Goal: Find specific page/section: Find specific page/section

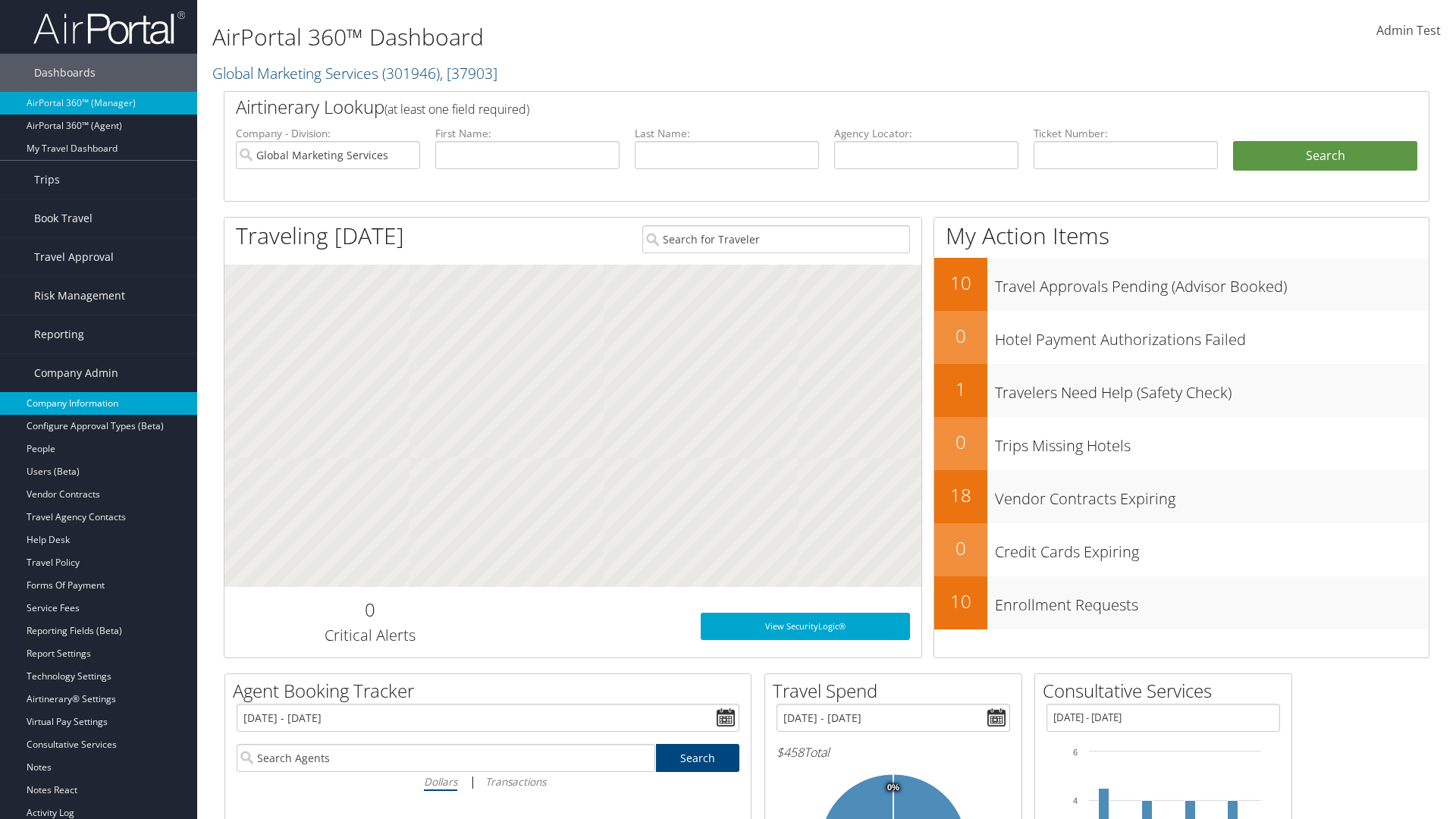
click at [99, 403] on link "Company Information" at bounding box center [99, 403] width 197 height 22
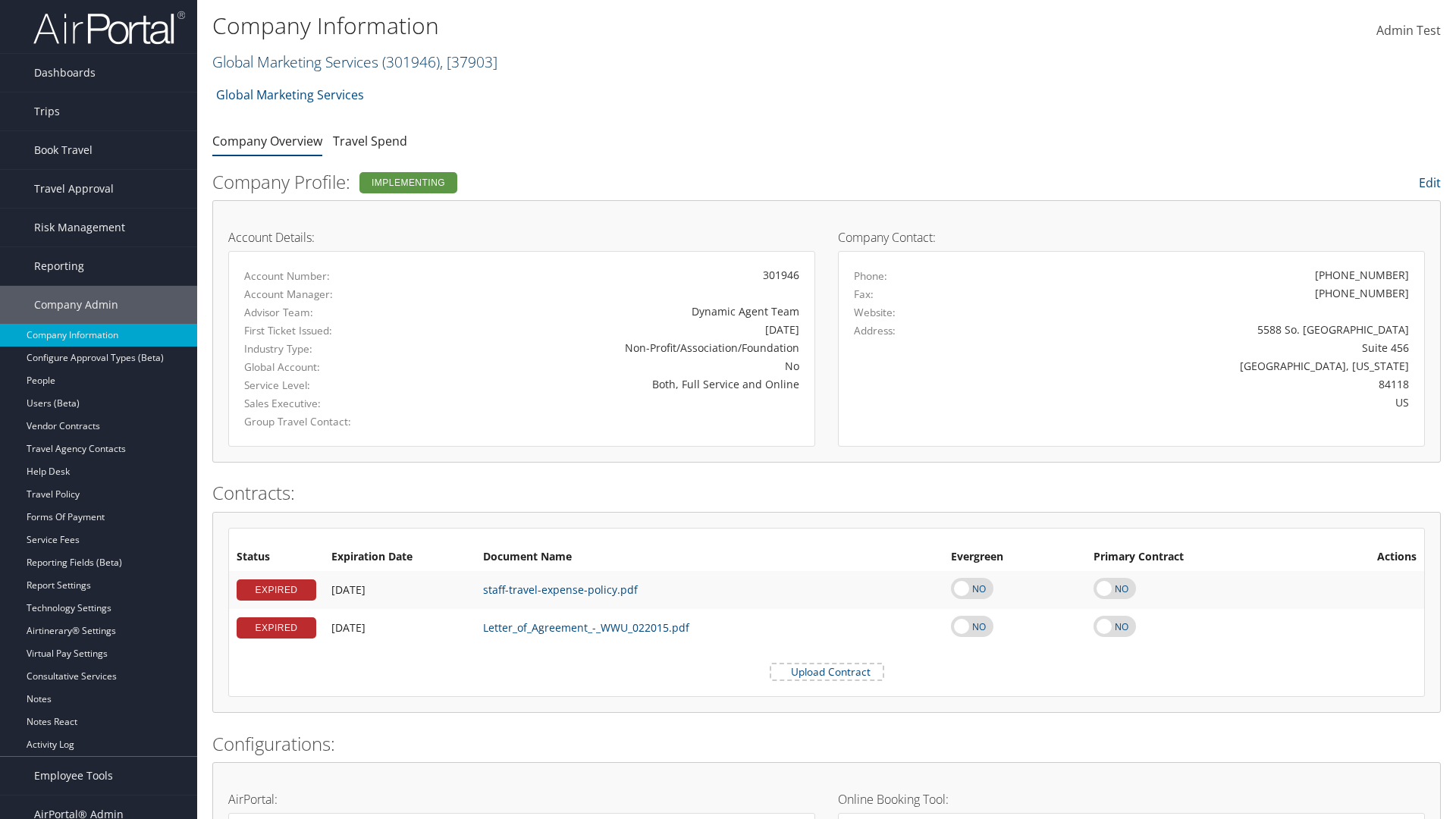
click at [293, 61] on link "Global Marketing Services ( 301946 ) , [ 37903 ]" at bounding box center [355, 62] width 285 height 21
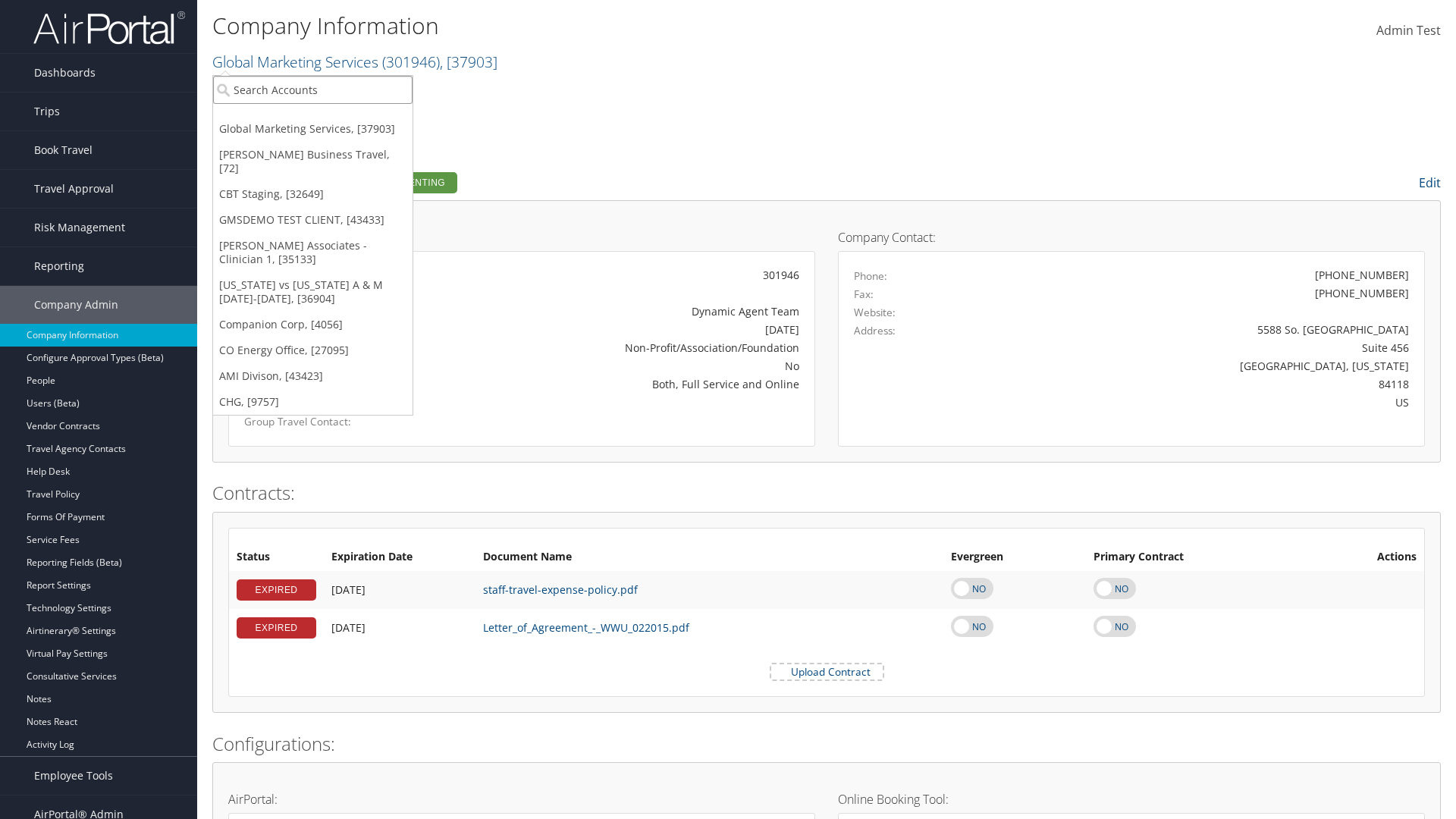
click at [312, 89] on input "search" at bounding box center [312, 90] width 200 height 28
type input "Co Energy Office"
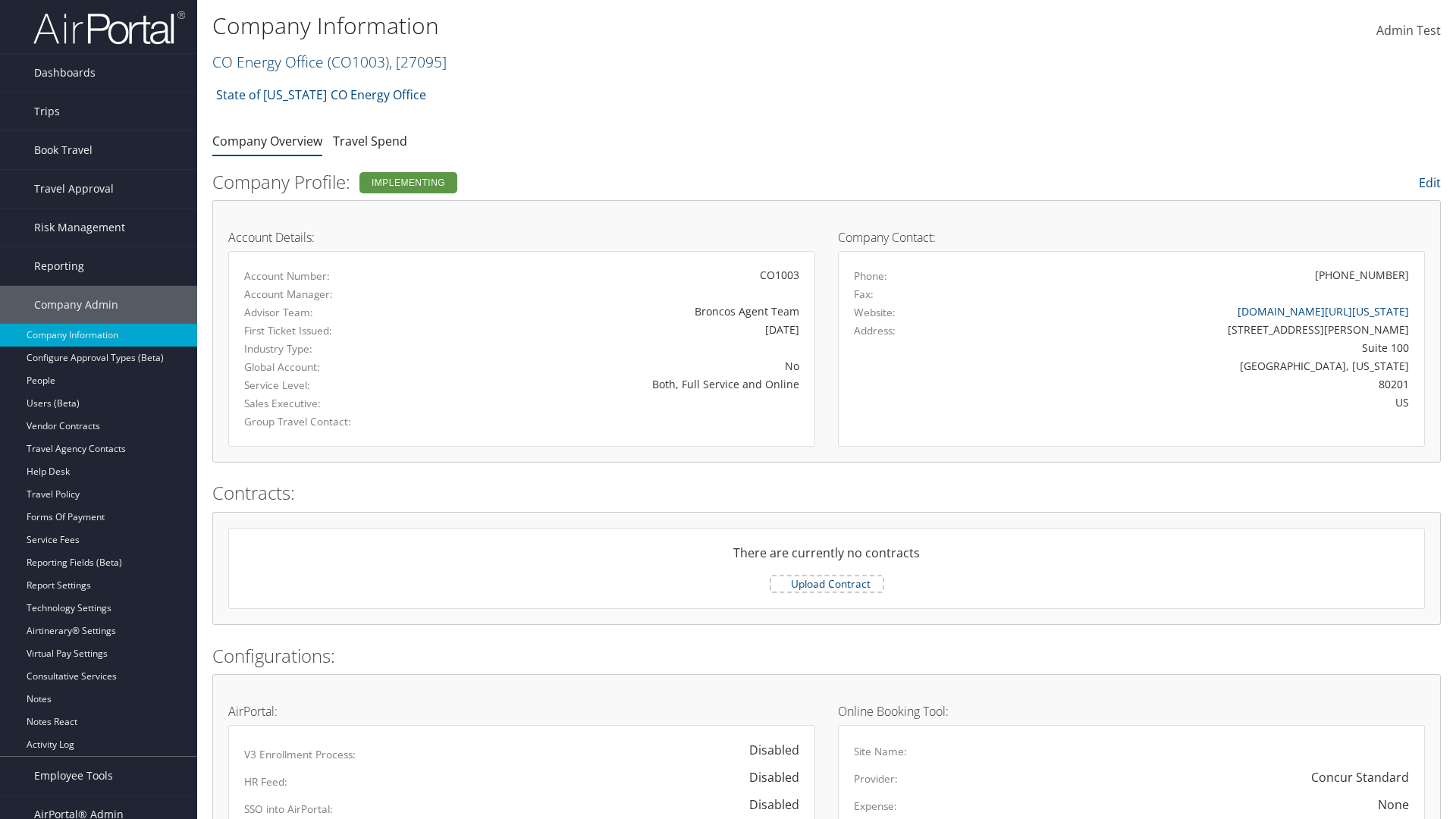
click at [267, 61] on link "CO Energy Office ( CO1003 ) , [ 27095 ]" at bounding box center [329, 62] width 234 height 21
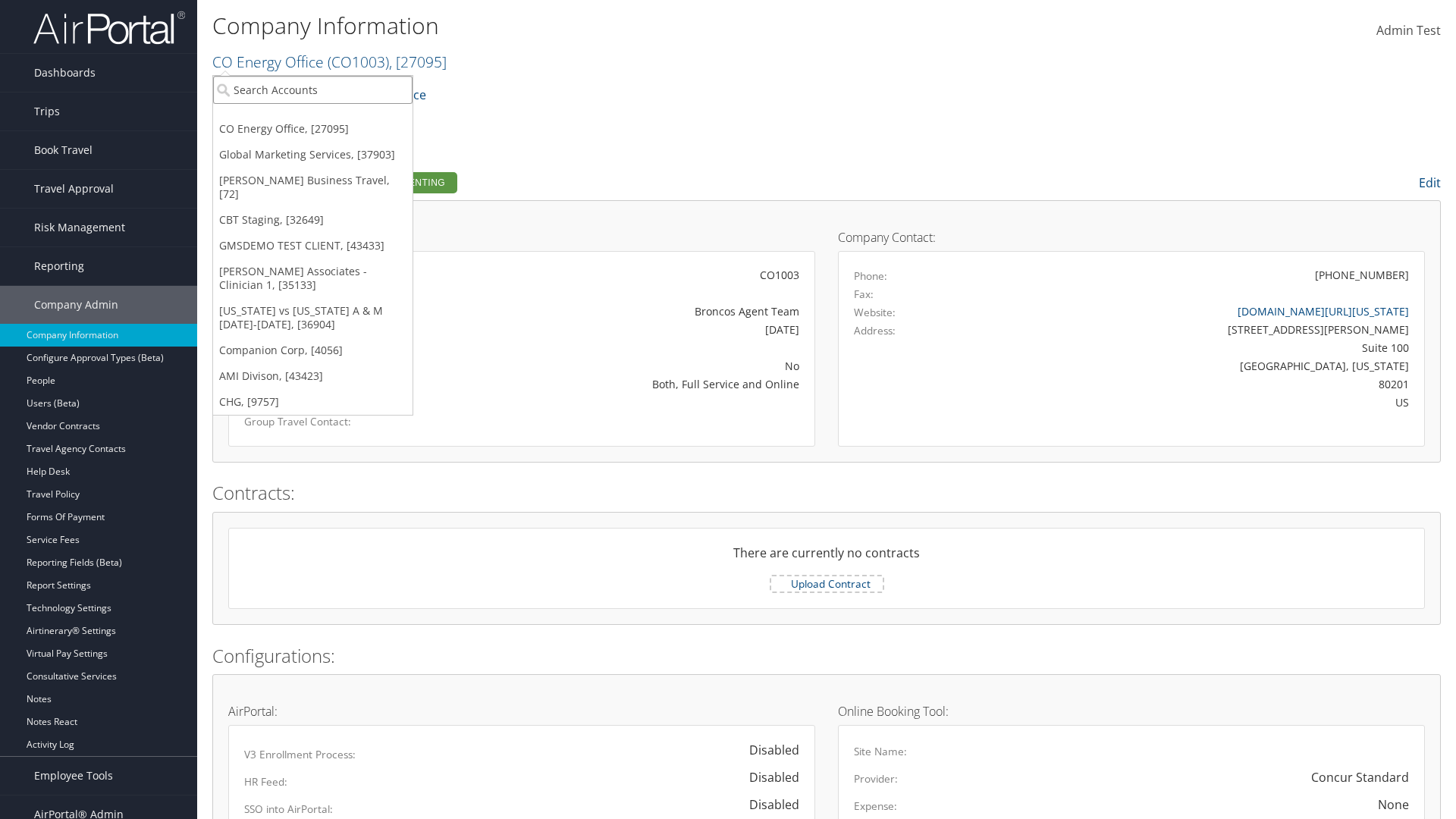
click at [312, 89] on input "search" at bounding box center [312, 90] width 200 height 28
type input "Companion Corp"
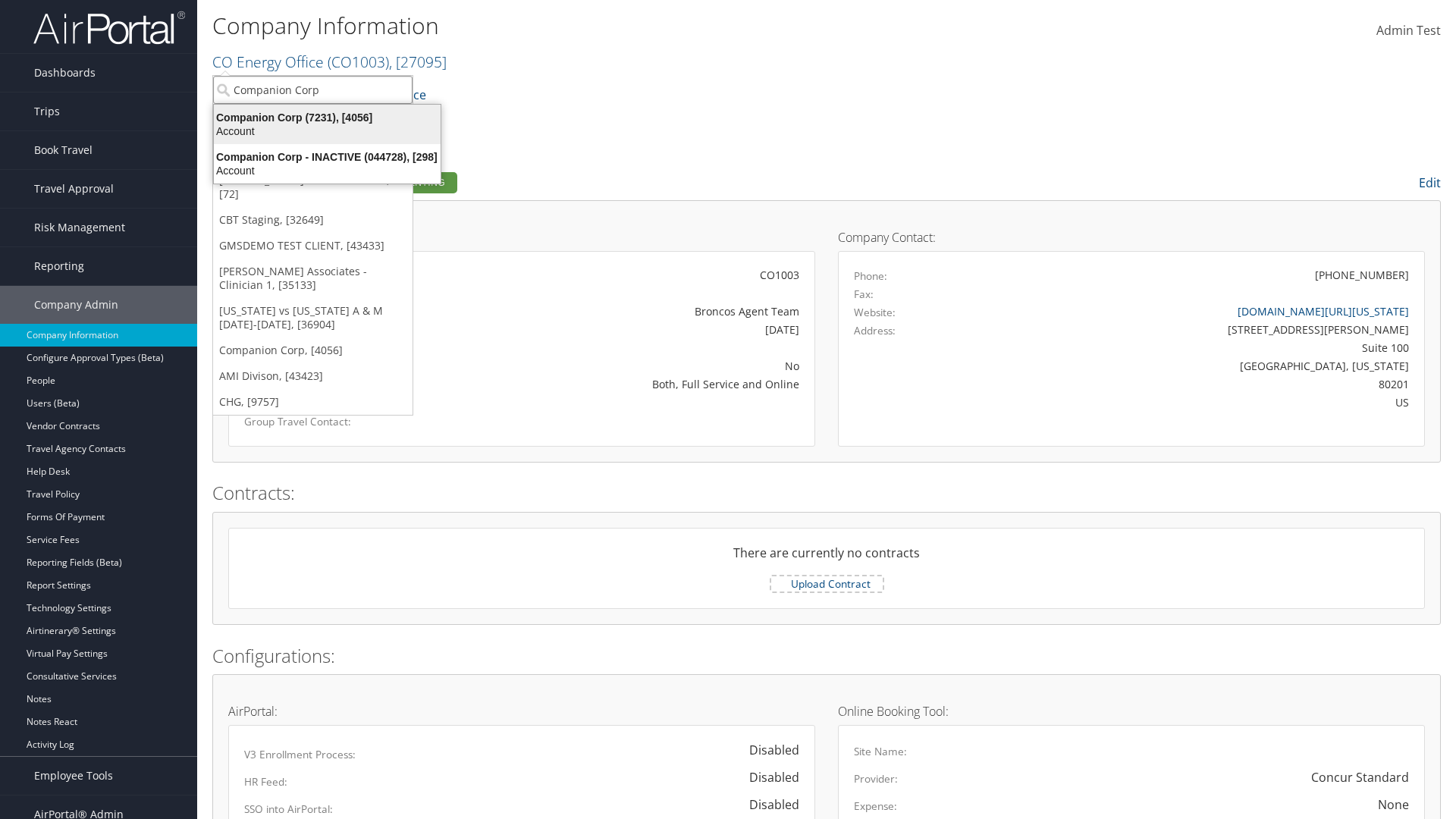
click at [327, 118] on div "Companion Corp (7231), [4056]" at bounding box center [327, 118] width 245 height 14
